Goal: Navigation & Orientation: Understand site structure

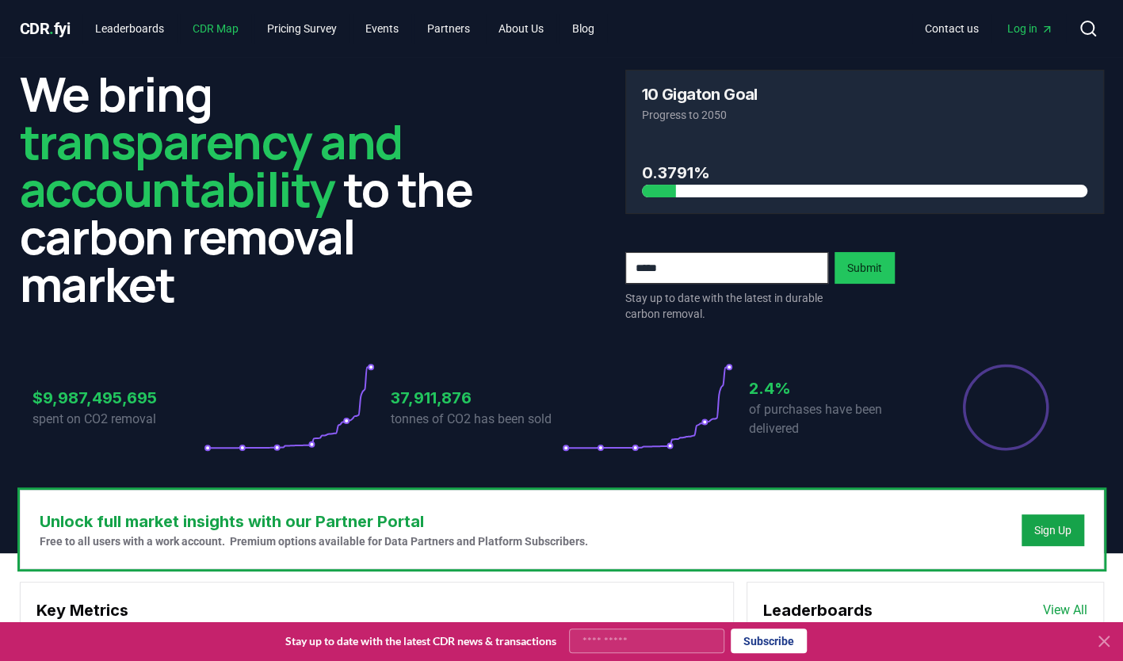
click at [220, 32] on link "CDR Map" at bounding box center [215, 28] width 71 height 29
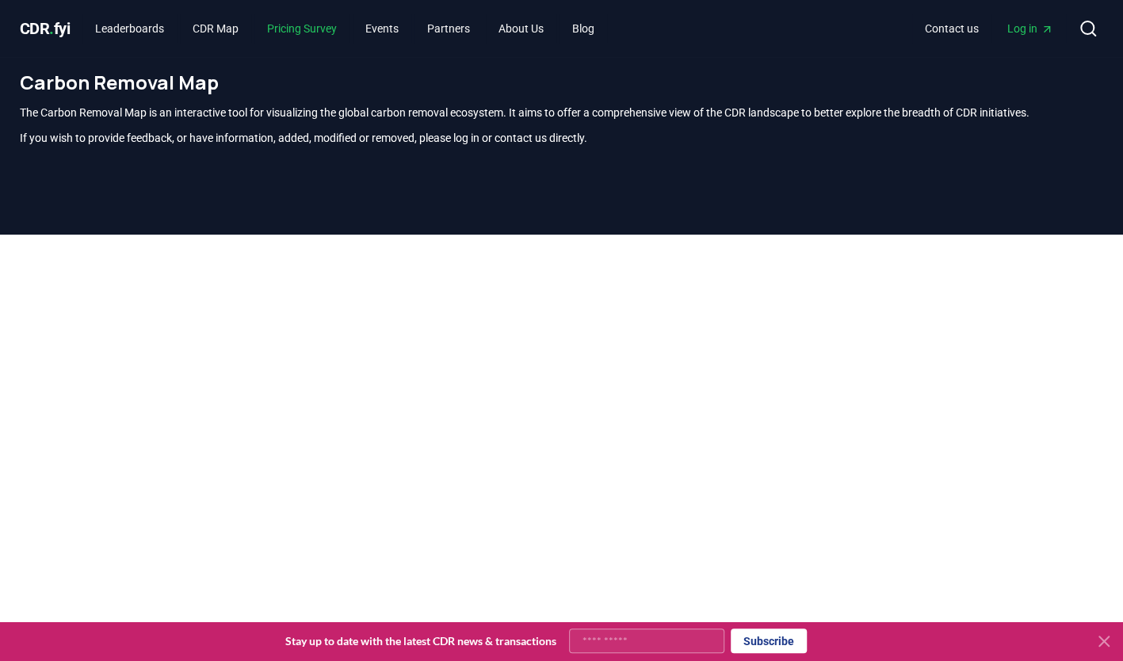
click at [303, 27] on link "Pricing Survey" at bounding box center [301, 28] width 95 height 29
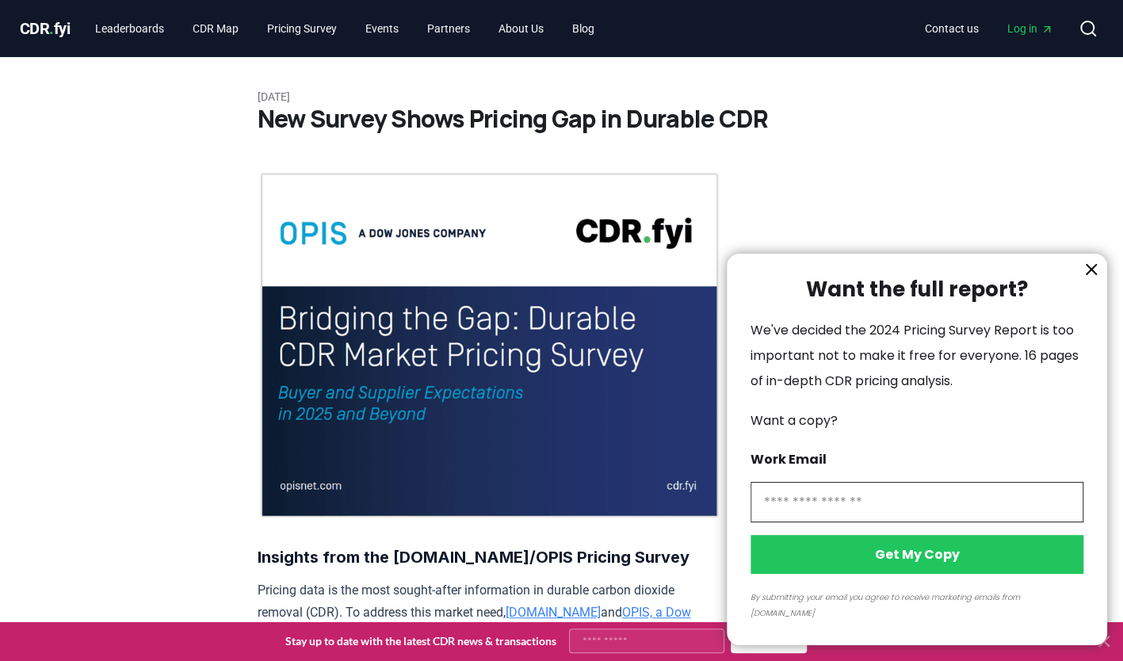
click at [1090, 279] on icon "information" at bounding box center [1091, 269] width 19 height 19
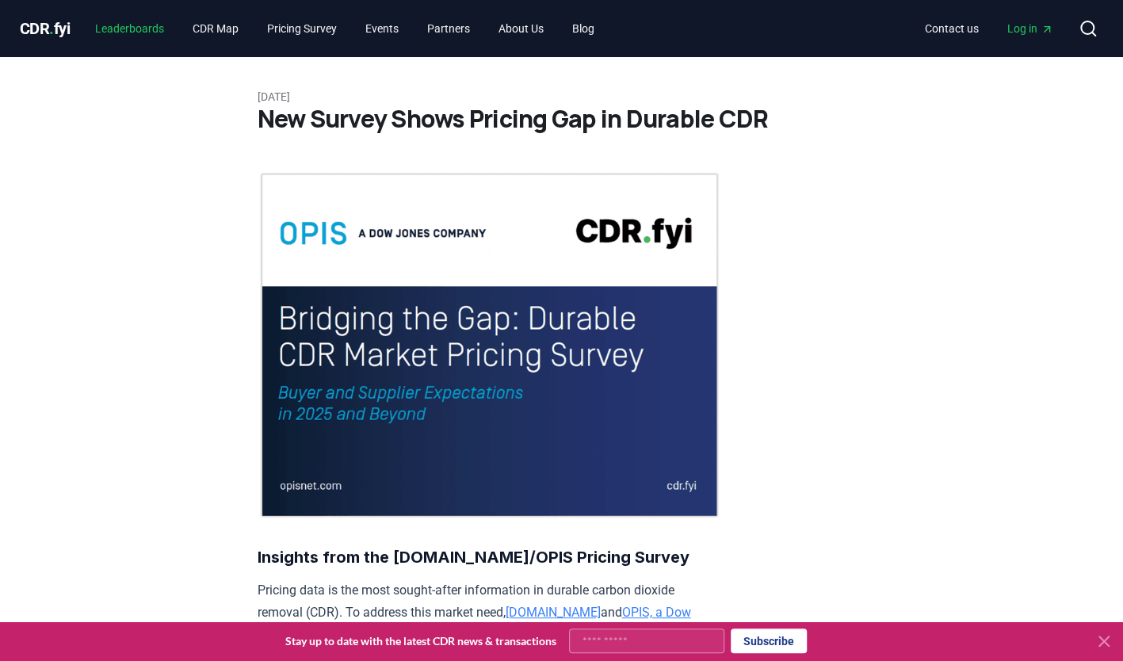
click at [128, 27] on link "Leaderboards" at bounding box center [129, 28] width 94 height 29
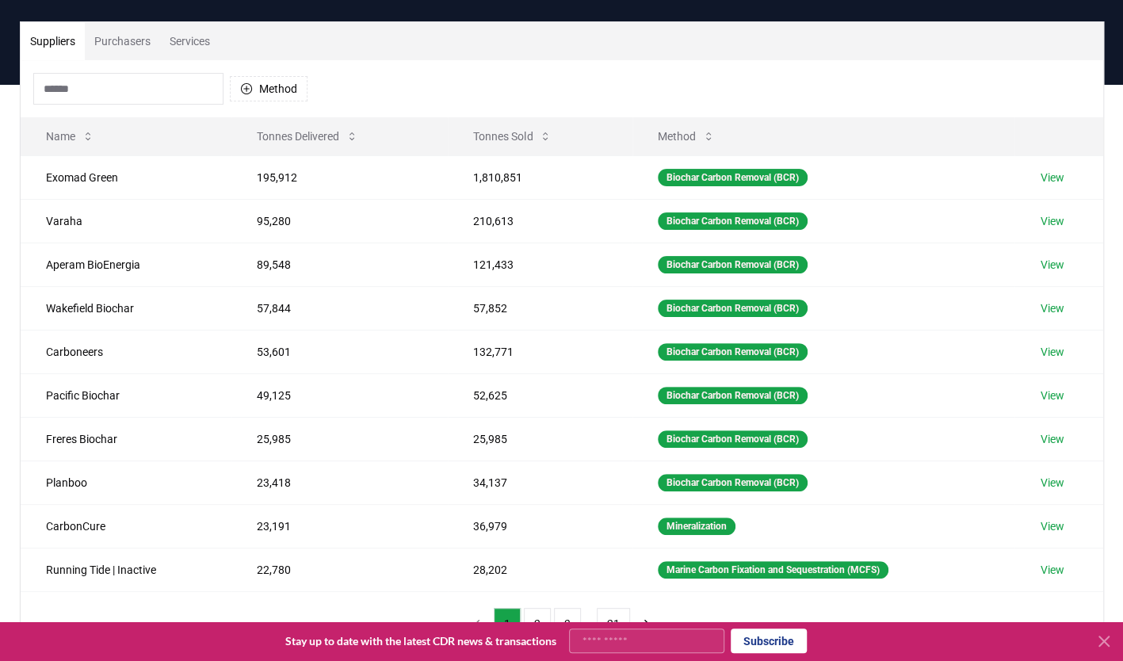
scroll to position [89, 0]
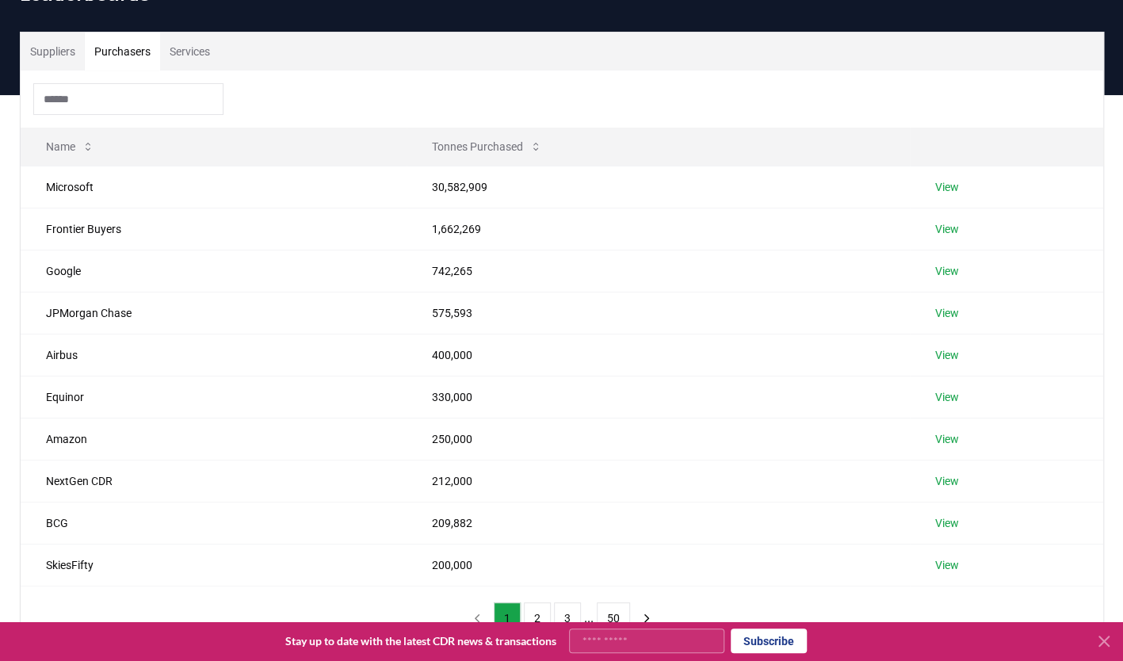
click at [113, 57] on button "Purchasers" at bounding box center [122, 52] width 75 height 38
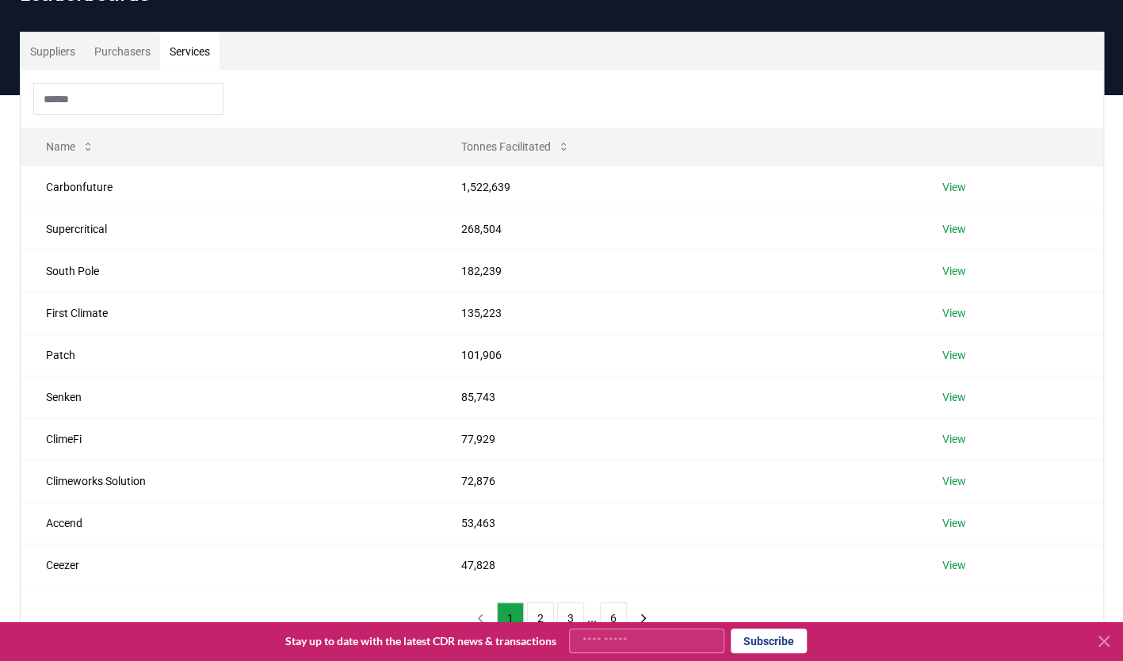
click at [212, 53] on button "Services" at bounding box center [189, 52] width 59 height 38
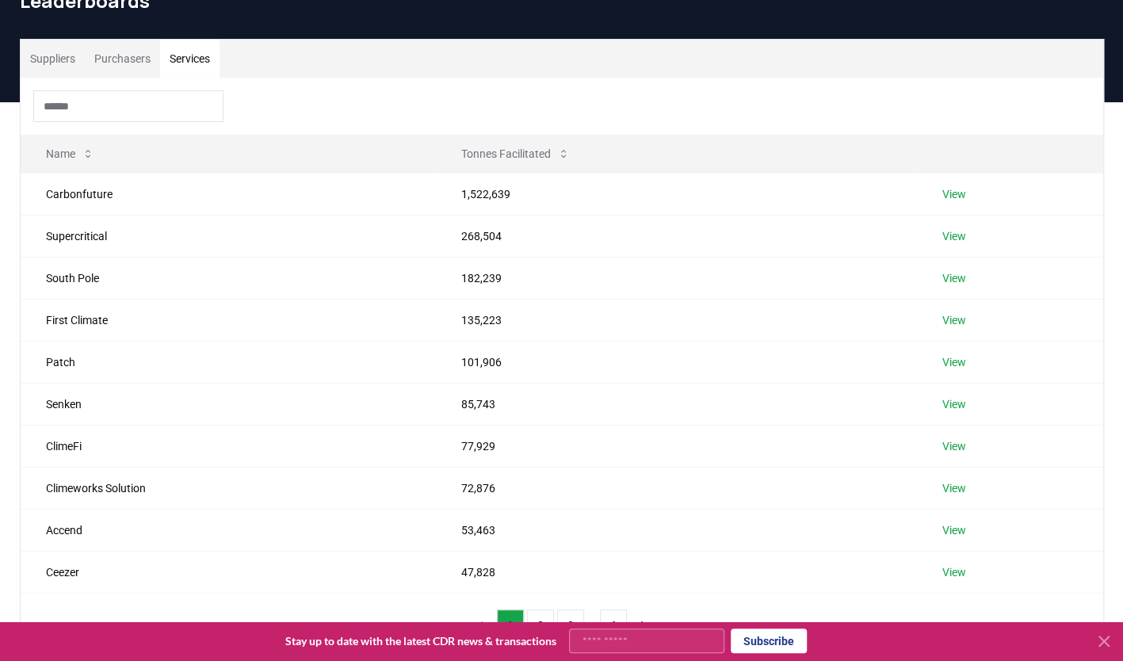
scroll to position [0, 0]
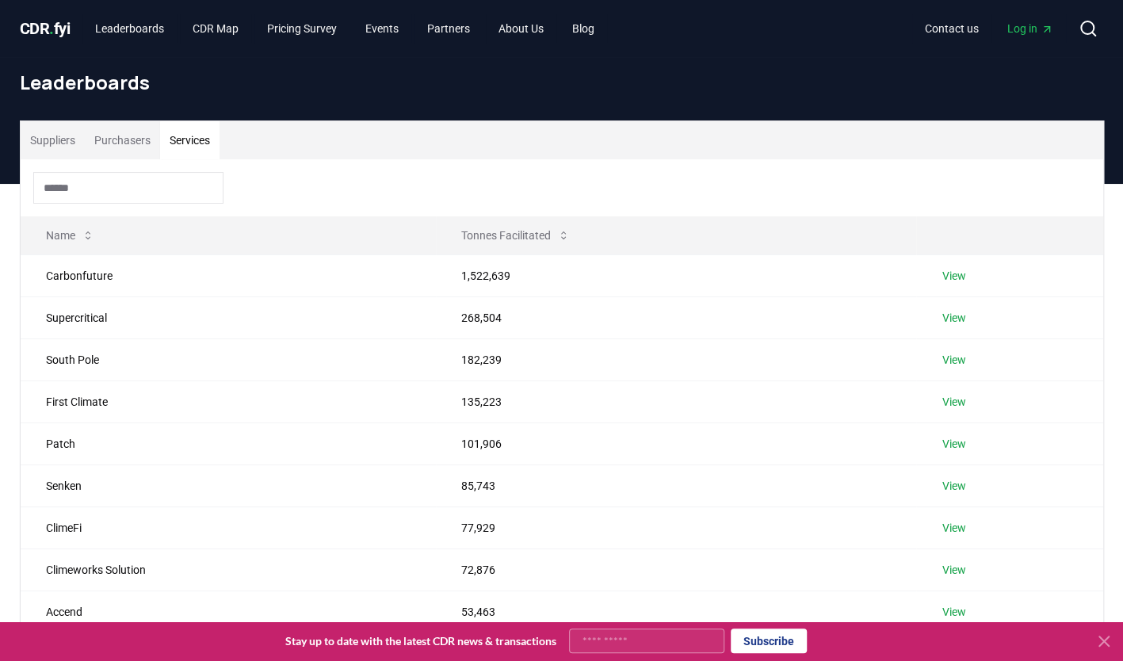
click at [40, 25] on span "CDR . fyi" at bounding box center [45, 28] width 51 height 19
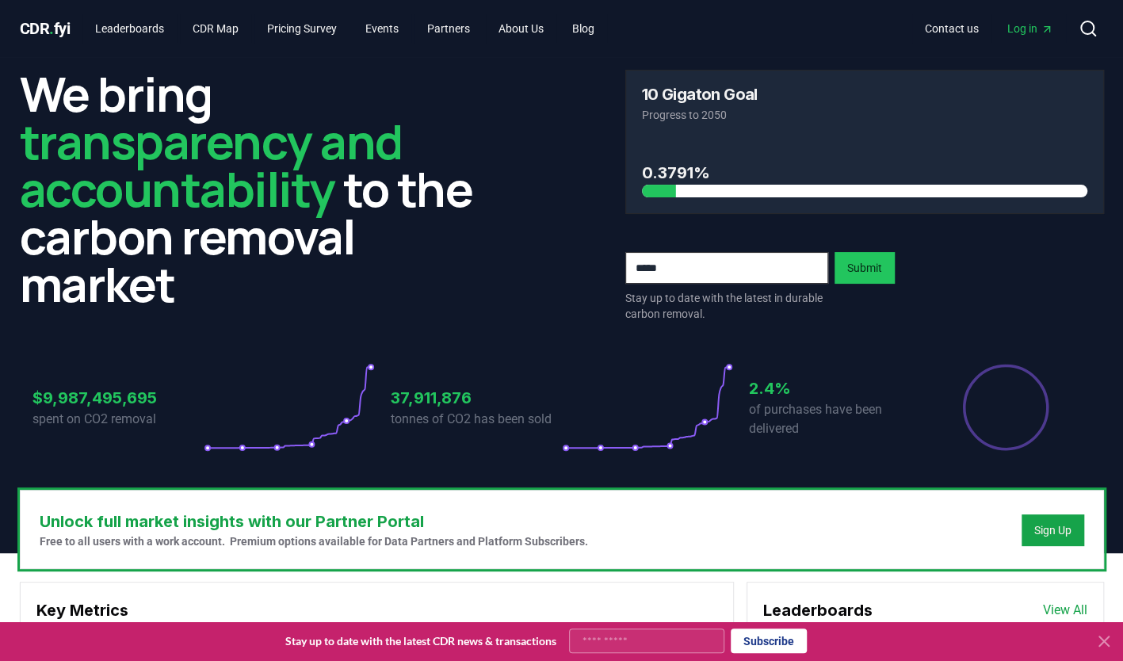
click at [149, 331] on div "$9,987,495,695 spent on CO2 removal 37,911,876 tonnes of CO2 has been sold 2.4%…" at bounding box center [562, 397] width 1085 height 133
